Goal: Unclear

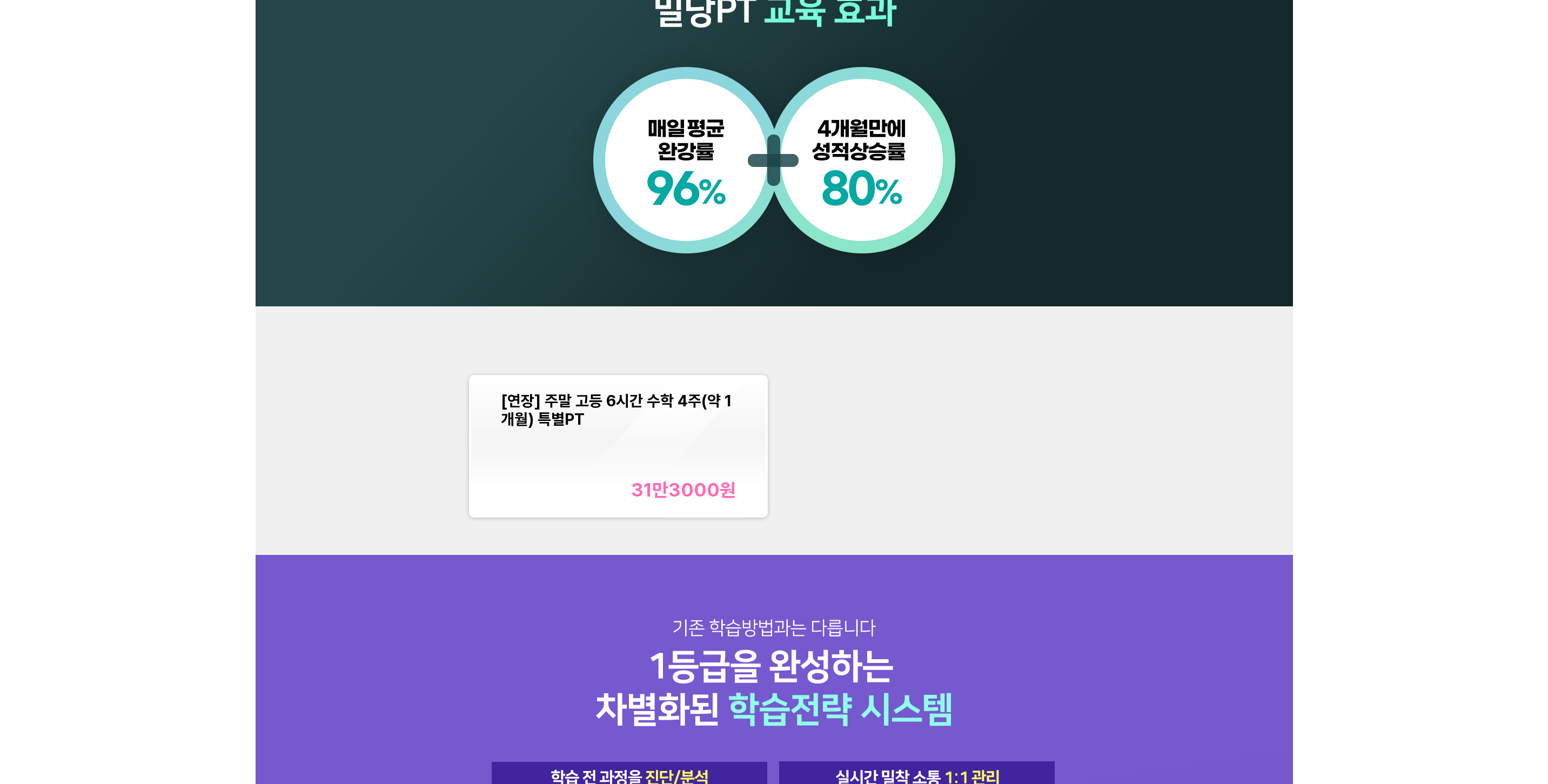
scroll to position [1080, 0]
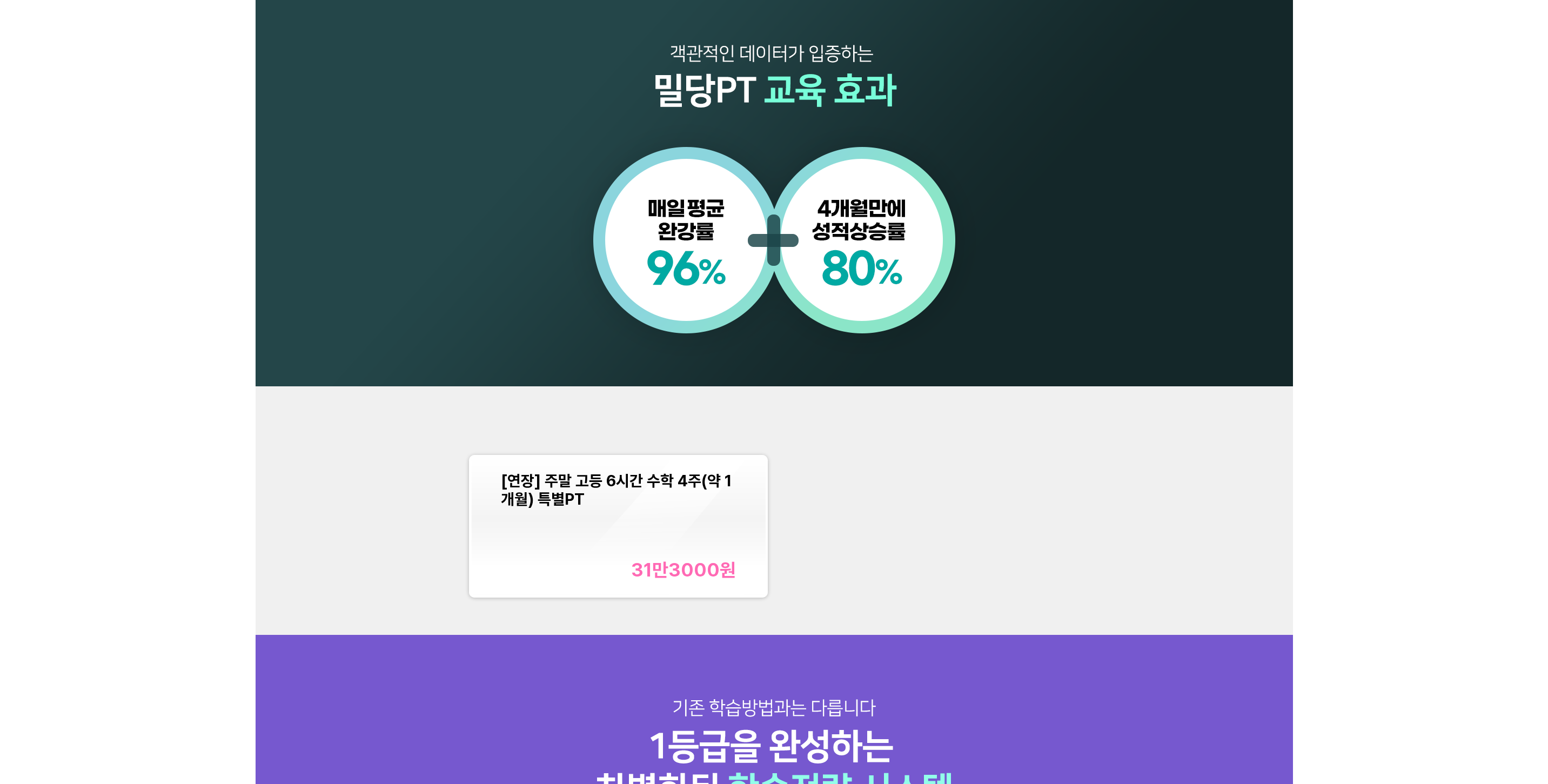
scroll to position [1134, 0]
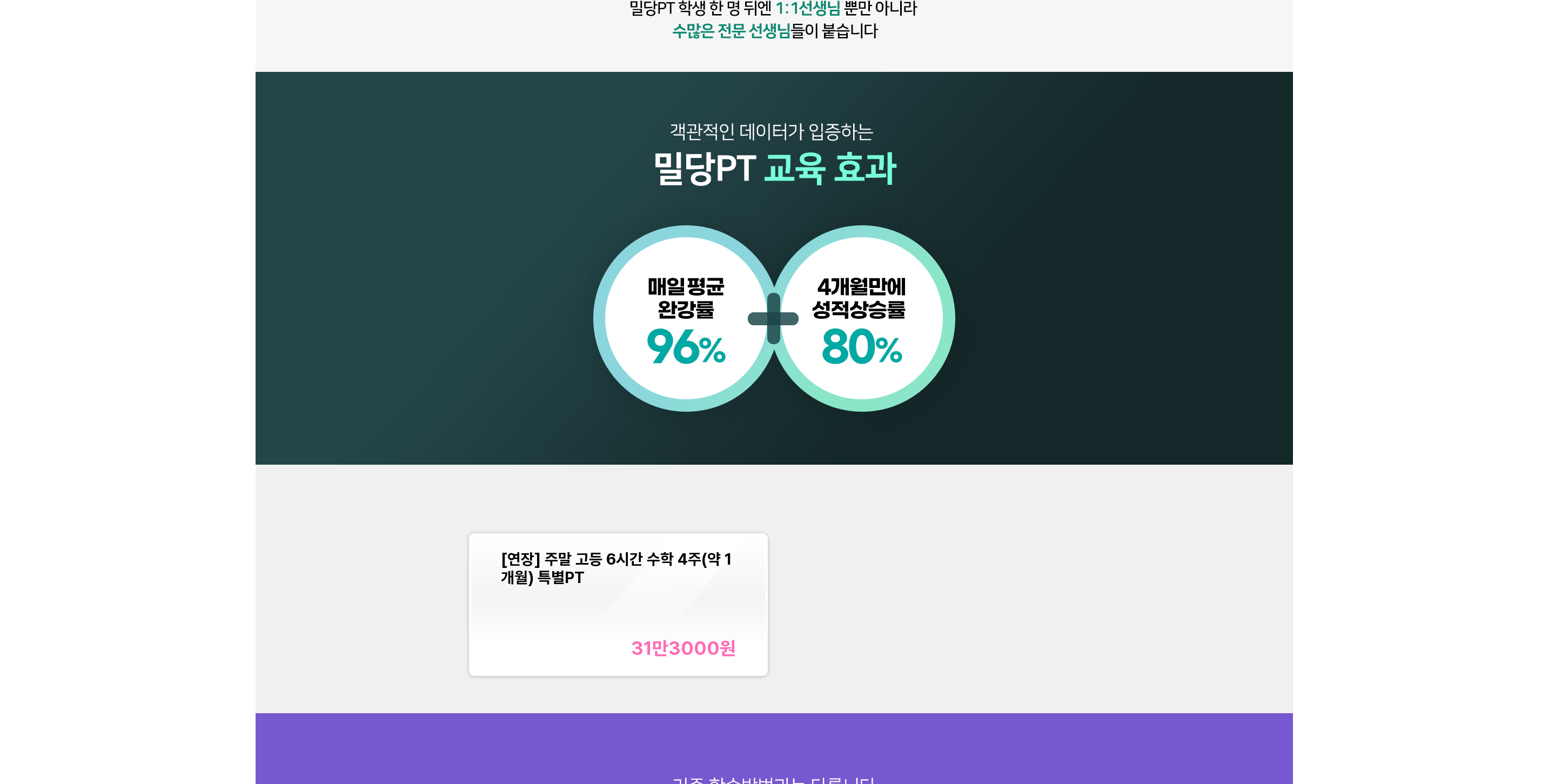
scroll to position [1188, 0]
